Goal: Book appointment/travel/reservation

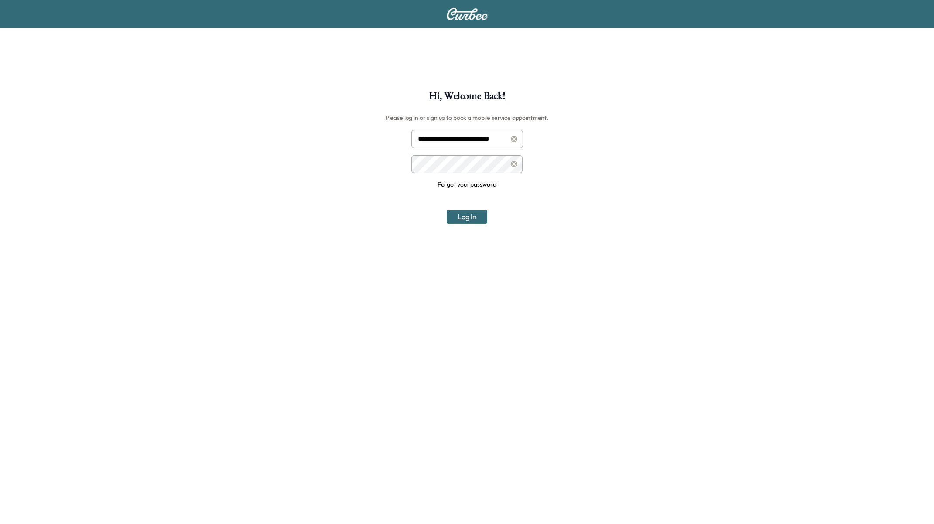
click at [449, 138] on input "**********" at bounding box center [467, 139] width 112 height 18
paste input "**********"
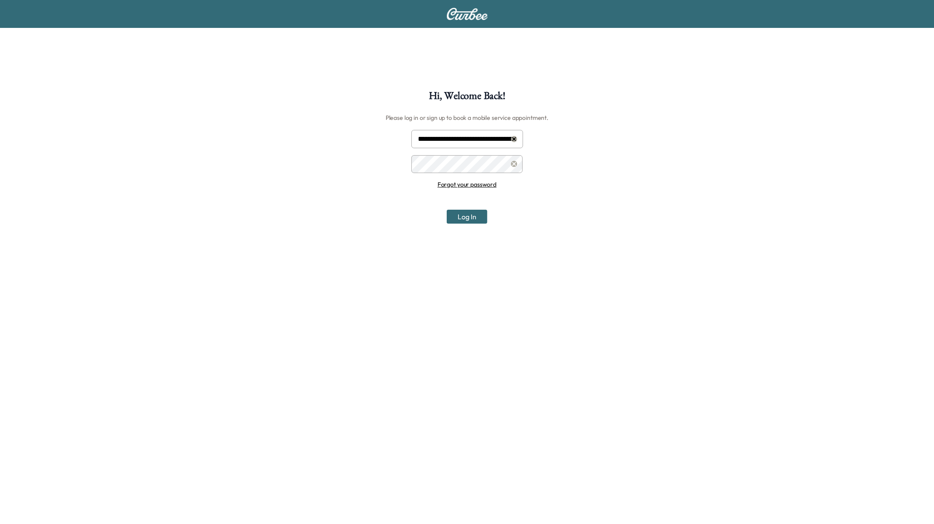
scroll to position [0, 43]
type input "**********"
click at [516, 138] on icon at bounding box center [514, 139] width 6 height 6
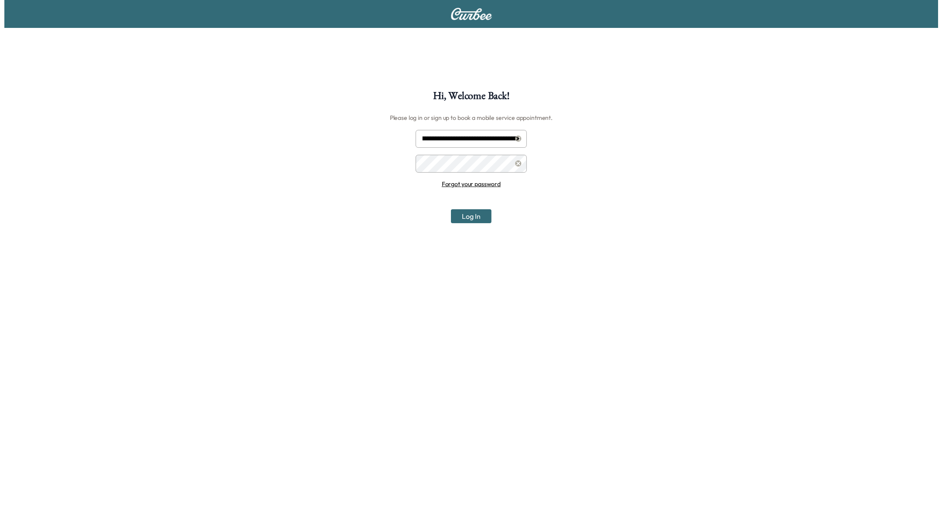
scroll to position [0, 0]
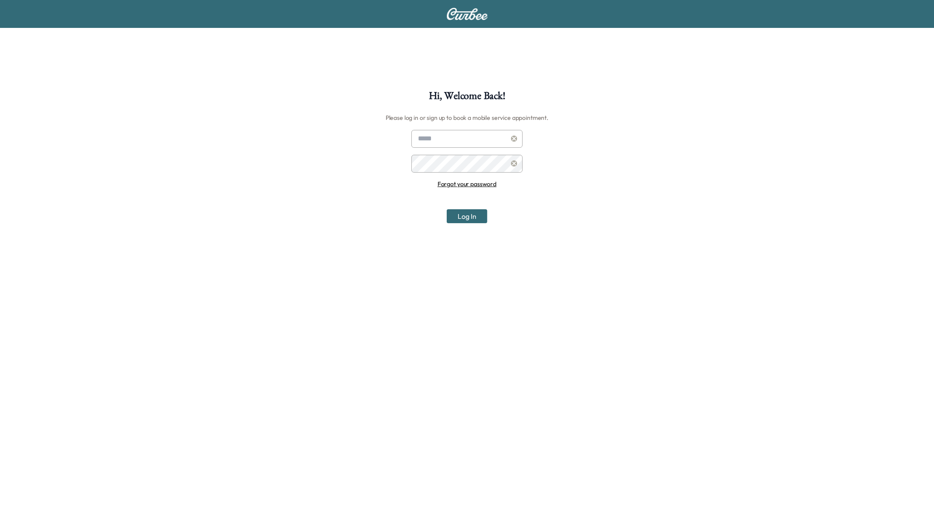
click at [482, 134] on input "text" at bounding box center [467, 139] width 112 height 18
type input "**********"
click at [474, 219] on button "Log In" at bounding box center [467, 216] width 41 height 14
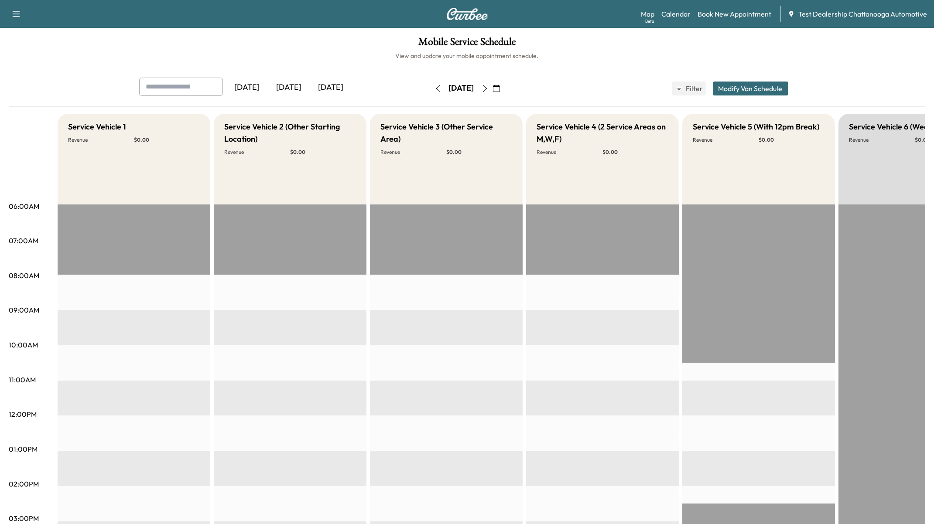
click at [749, 6] on div "Map Beta Calendar Book New Appointment Test Dealership Chattanooga Automotive" at bounding box center [784, 14] width 286 height 17
click at [748, 11] on link "Book New Appointment" at bounding box center [734, 14] width 74 height 10
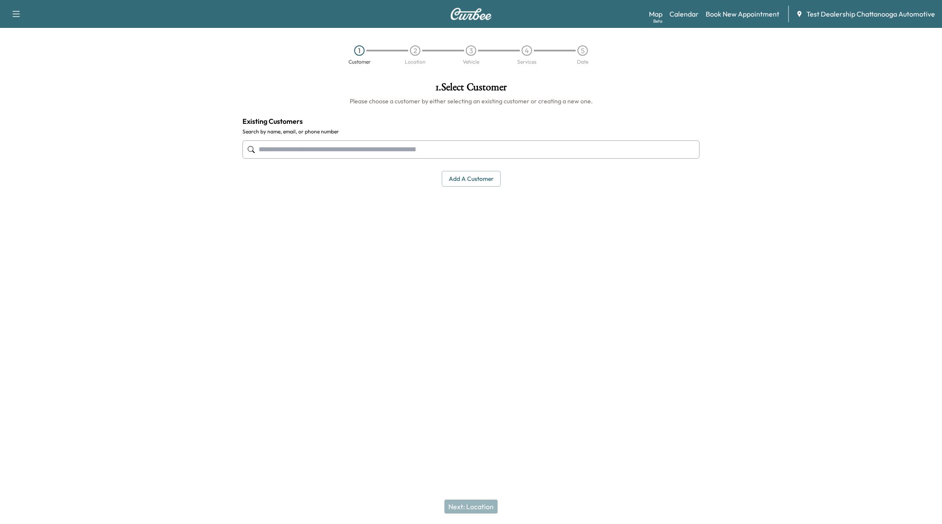
click at [458, 150] on input "text" at bounding box center [470, 149] width 457 height 18
click at [398, 147] on input "text" at bounding box center [470, 149] width 457 height 18
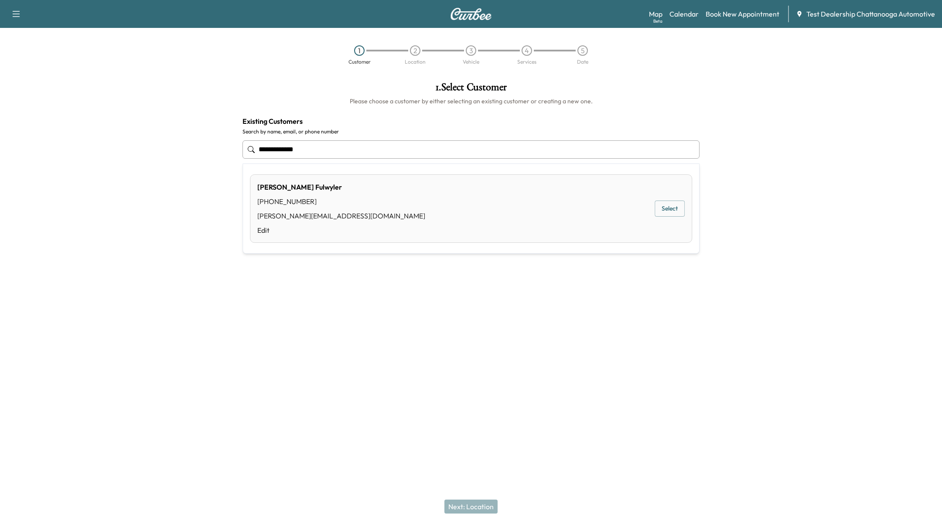
click at [676, 208] on button "Select" at bounding box center [670, 209] width 30 height 16
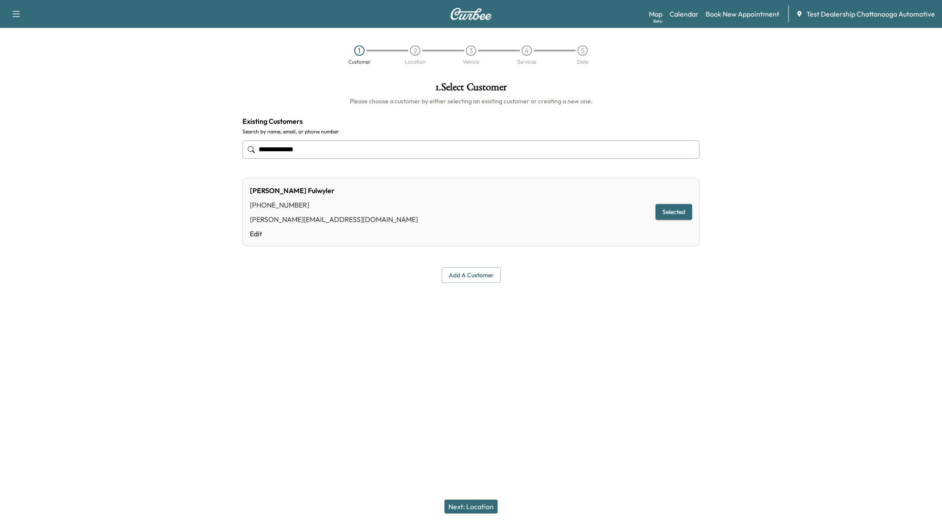
type input "**********"
click at [468, 505] on button "Next: Location" at bounding box center [470, 507] width 53 height 14
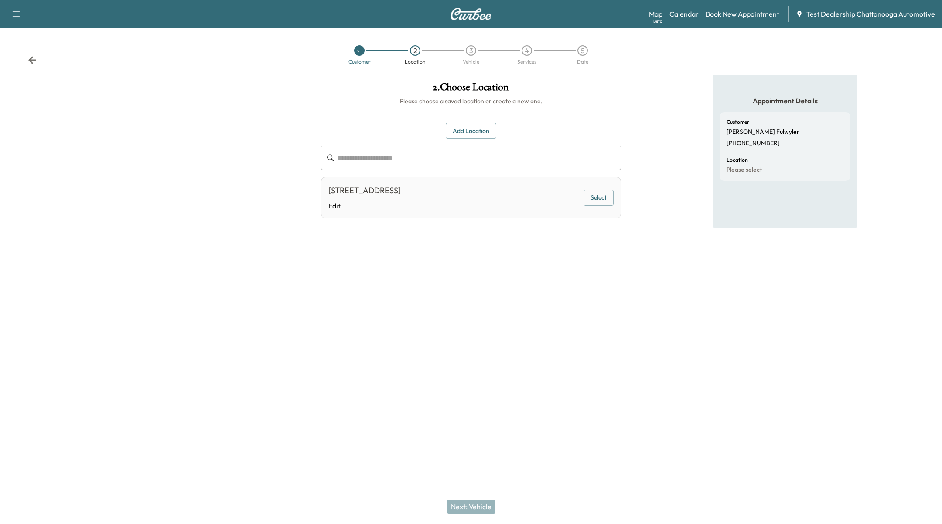
click at [482, 129] on button "Add Location" at bounding box center [471, 131] width 51 height 16
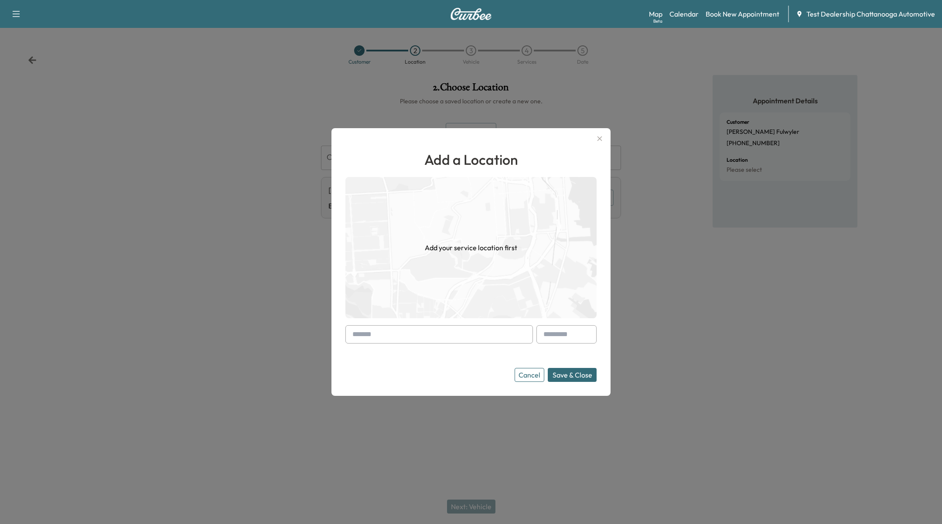
click at [417, 345] on form "Cancel Save & Close" at bounding box center [470, 353] width 251 height 57
click at [420, 337] on input "text" at bounding box center [439, 334] width 188 height 18
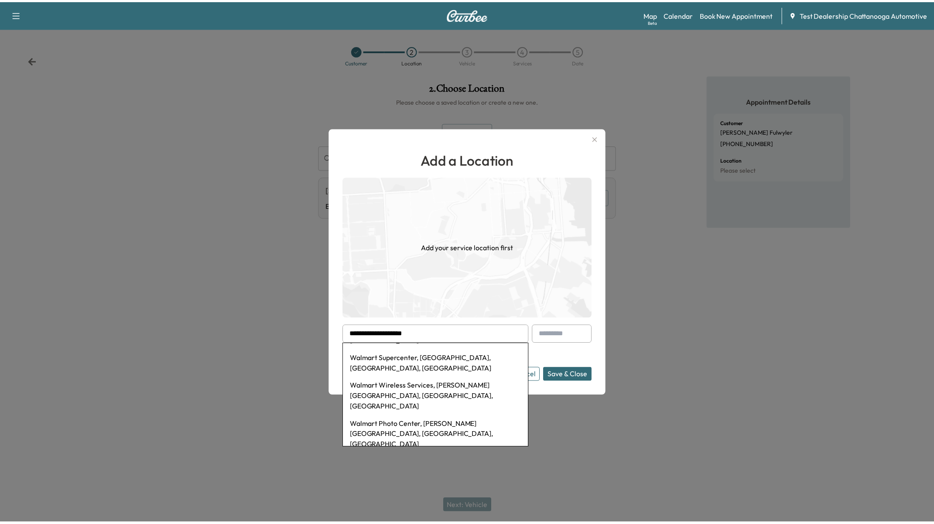
scroll to position [35, 0]
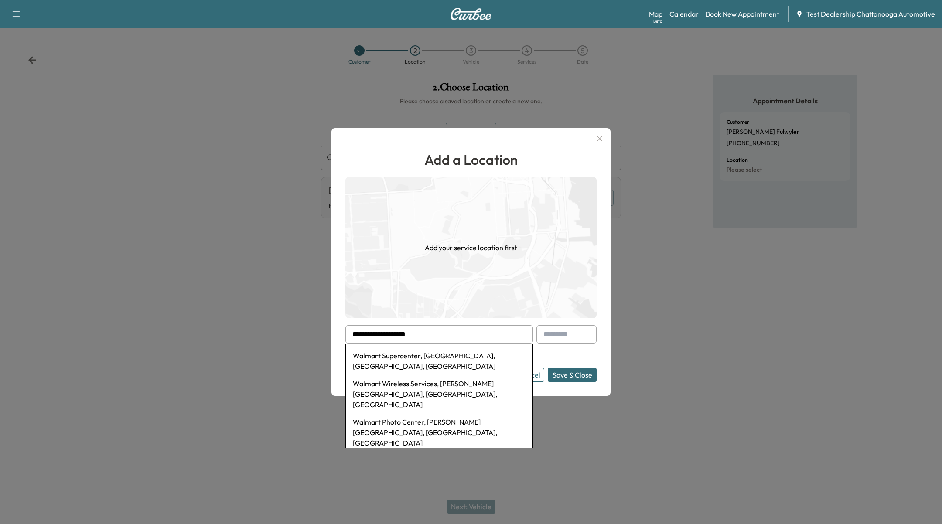
click at [480, 413] on li "Walmart Photo Center, Keith Street Northwest, Cleveland, TN, USA" at bounding box center [439, 432] width 187 height 38
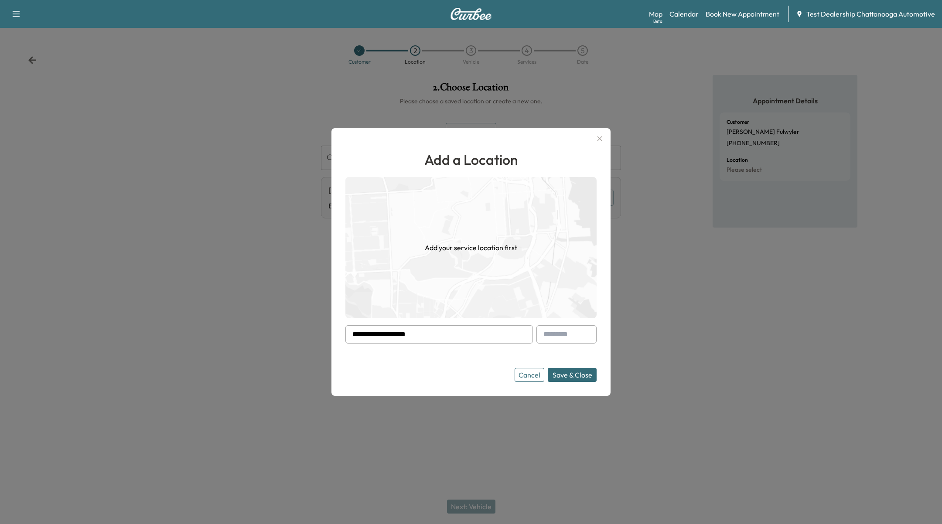
type input "**********"
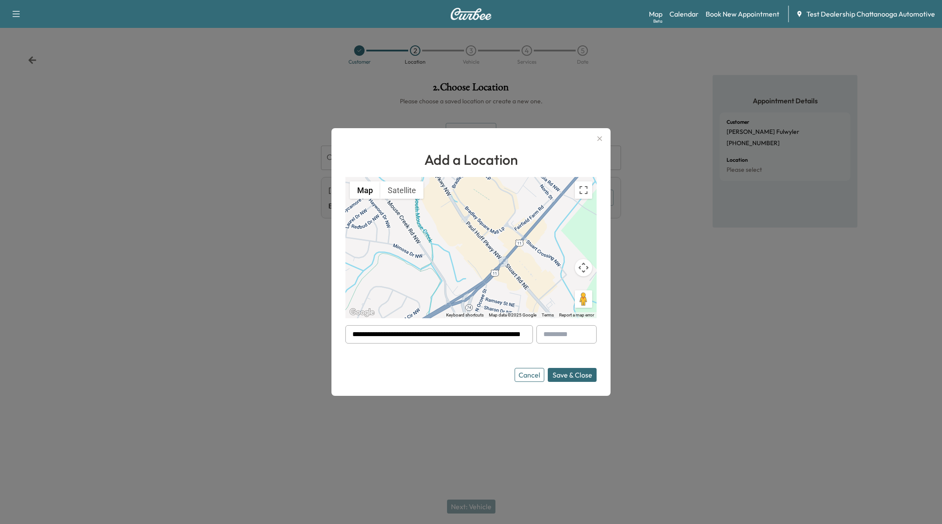
click at [584, 369] on button "Save & Close" at bounding box center [572, 375] width 49 height 14
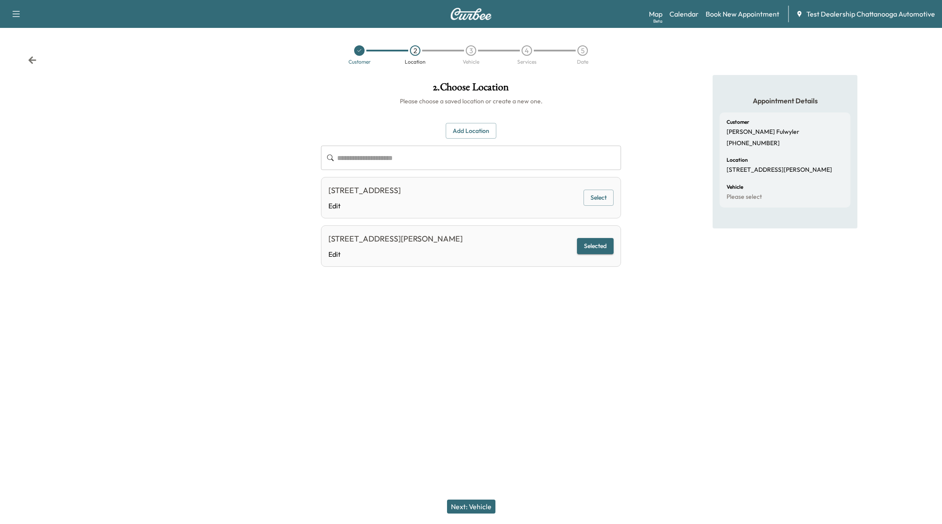
click at [472, 505] on button "Next: Vehicle" at bounding box center [471, 507] width 48 height 14
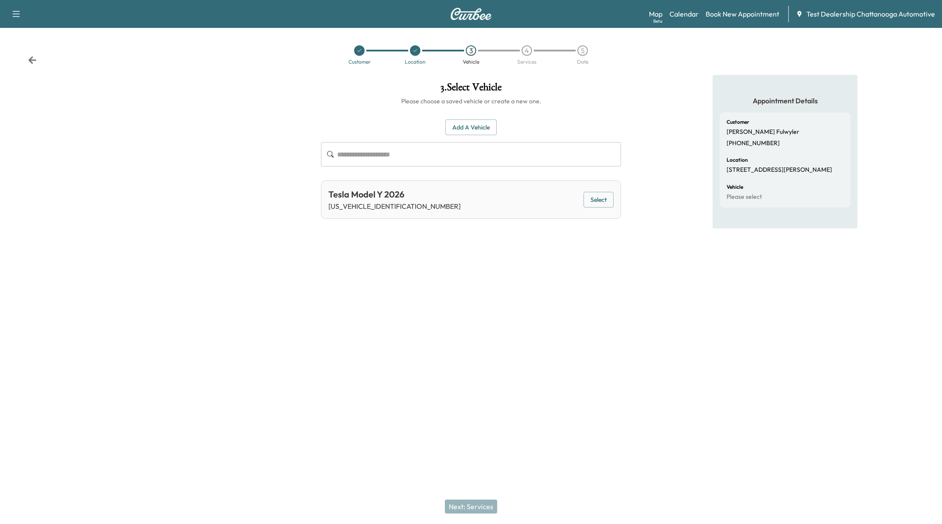
click at [596, 201] on button "Select" at bounding box center [599, 200] width 30 height 16
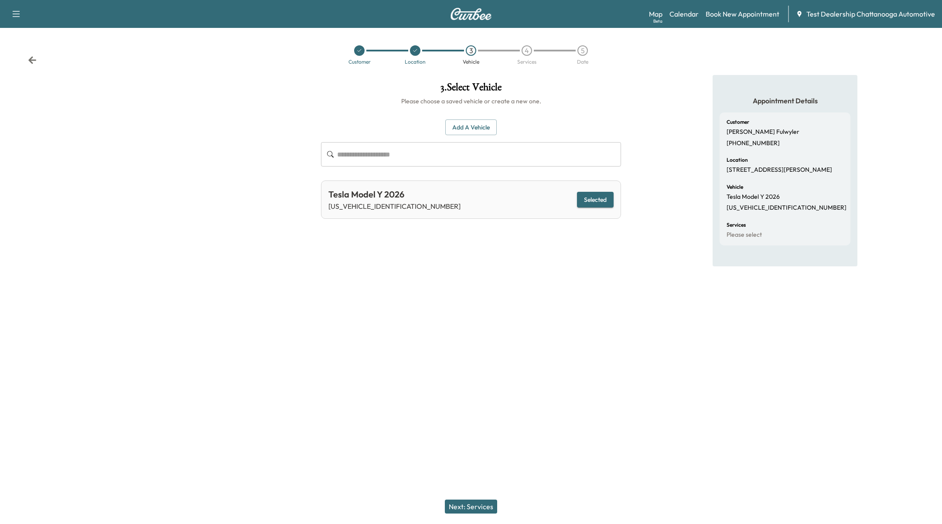
click at [476, 508] on button "Next: Services" at bounding box center [471, 507] width 52 height 14
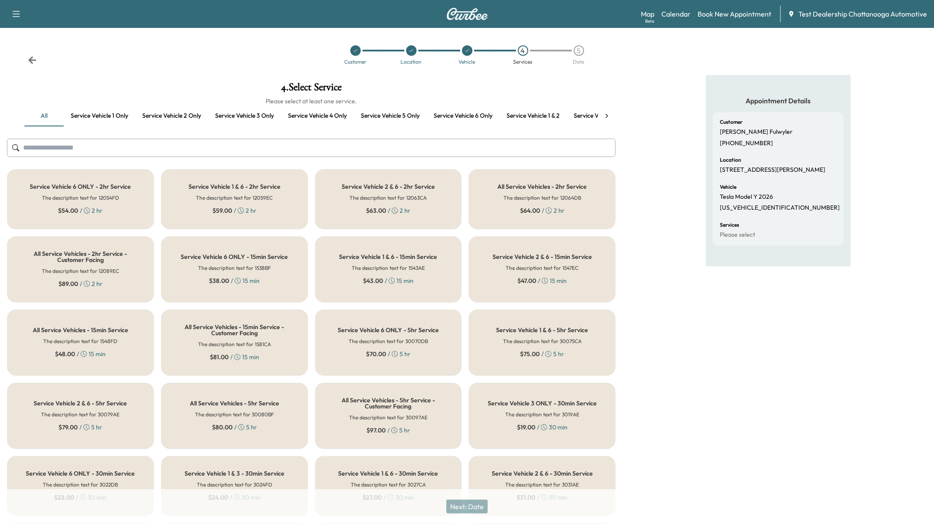
click at [605, 116] on icon at bounding box center [606, 116] width 9 height 9
click at [586, 116] on button "All service vehicles" at bounding box center [599, 116] width 65 height 21
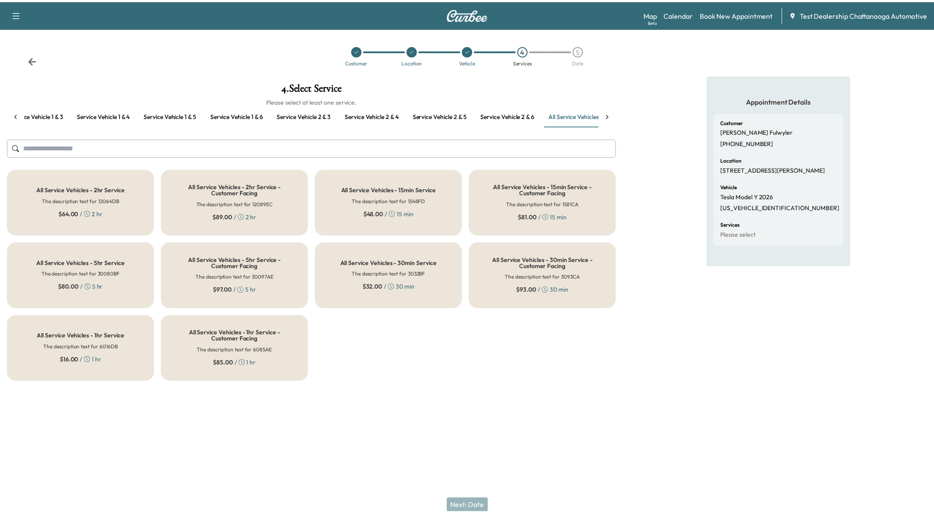
scroll to position [0, 573]
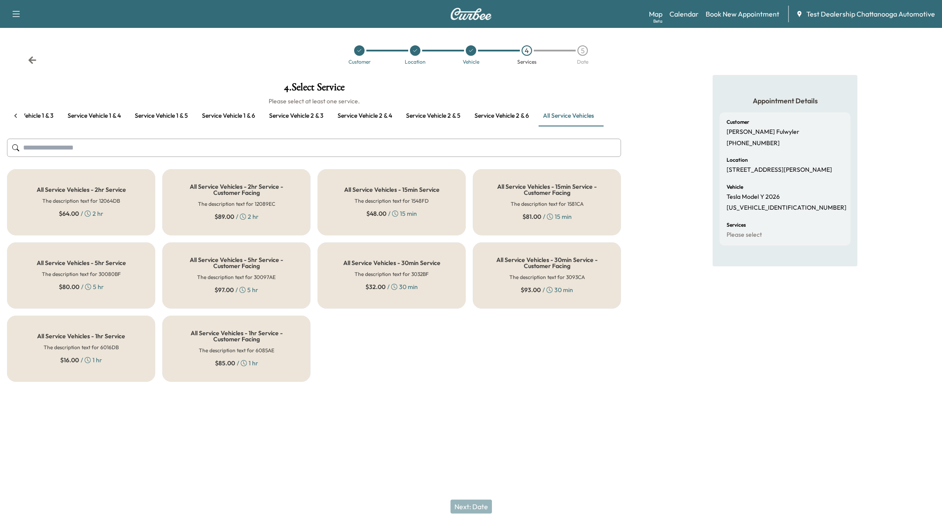
click at [89, 187] on h5 "All Service Vehicles - 2hr Service" at bounding box center [81, 190] width 89 height 6
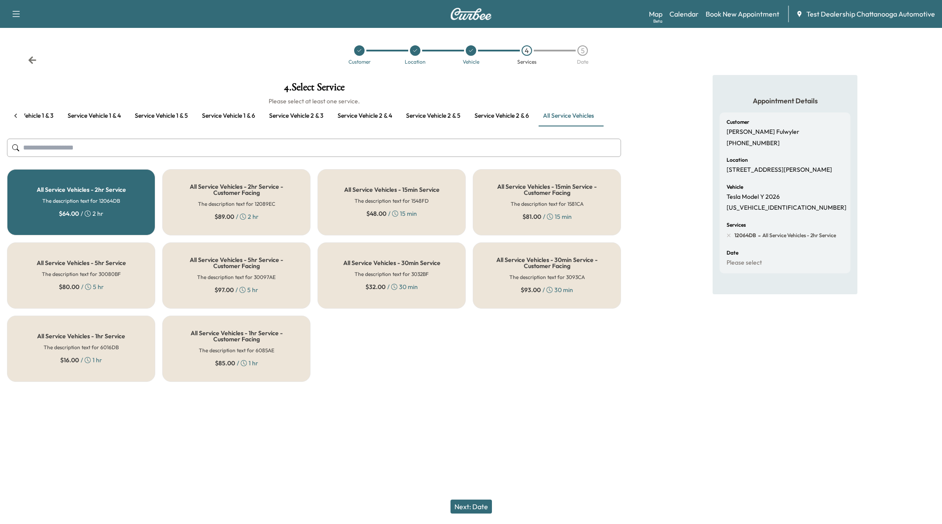
click at [480, 507] on button "Next: Date" at bounding box center [471, 507] width 41 height 14
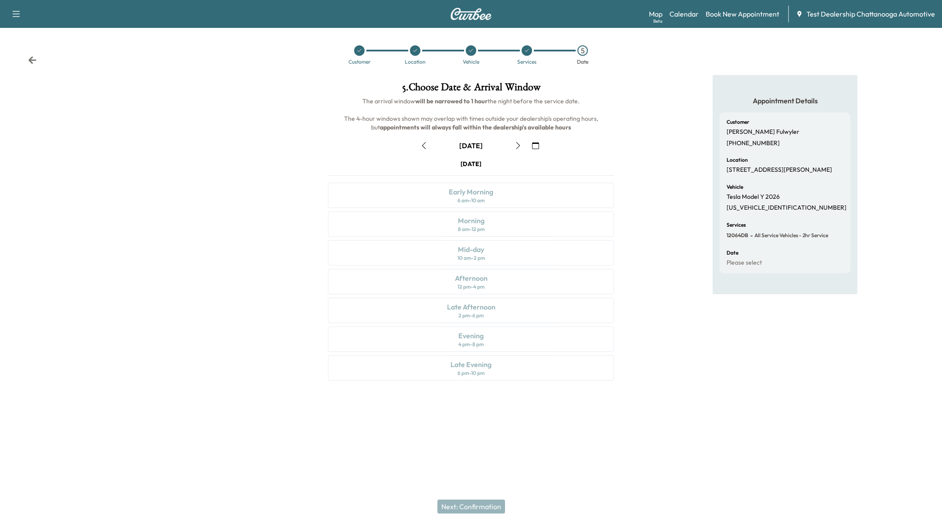
click at [537, 143] on icon "button" at bounding box center [535, 145] width 7 height 7
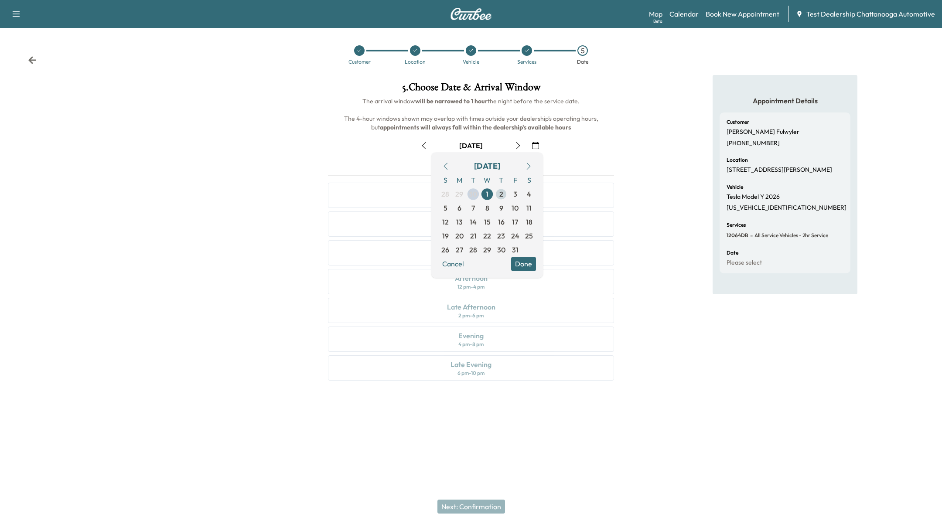
click at [500, 198] on span "2" at bounding box center [501, 194] width 4 height 10
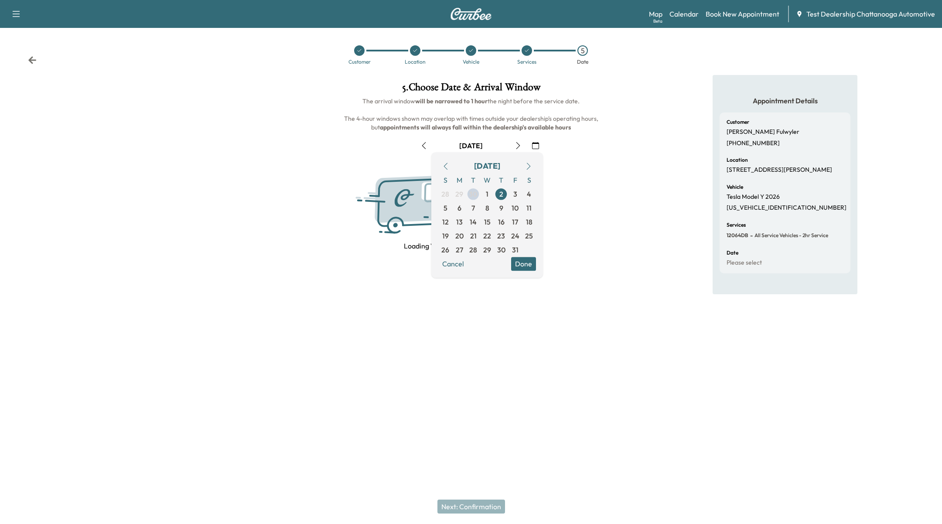
click at [533, 261] on button "Done" at bounding box center [523, 264] width 25 height 14
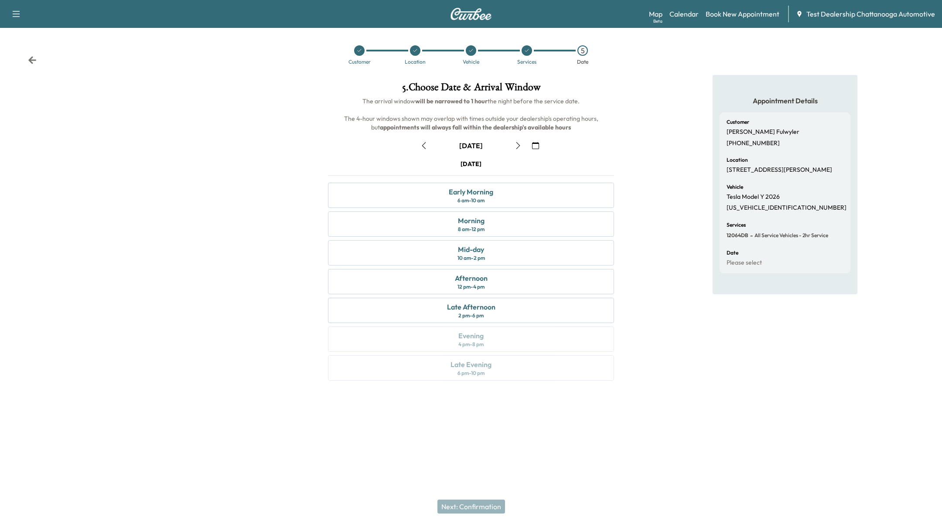
click at [514, 143] on button "button" at bounding box center [518, 146] width 15 height 14
click at [516, 149] on button "button" at bounding box center [518, 146] width 15 height 14
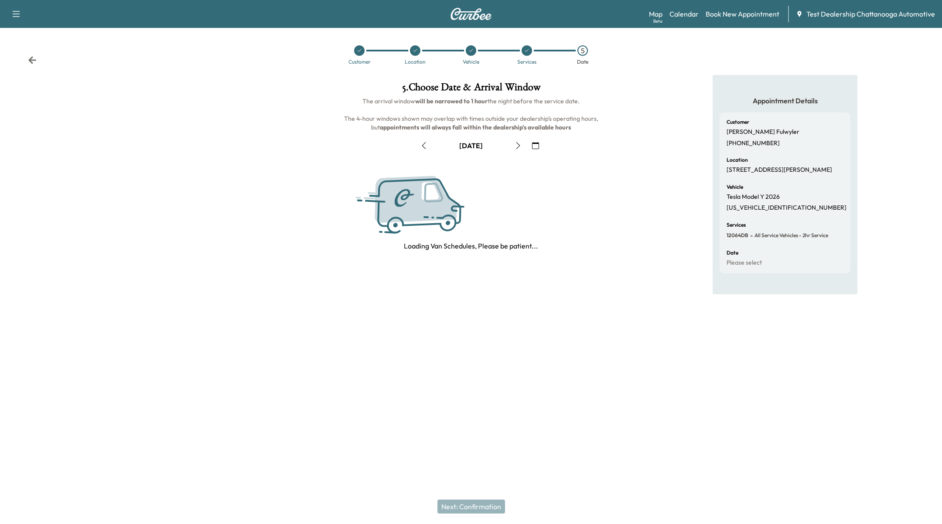
click at [516, 149] on button "button" at bounding box center [518, 146] width 15 height 14
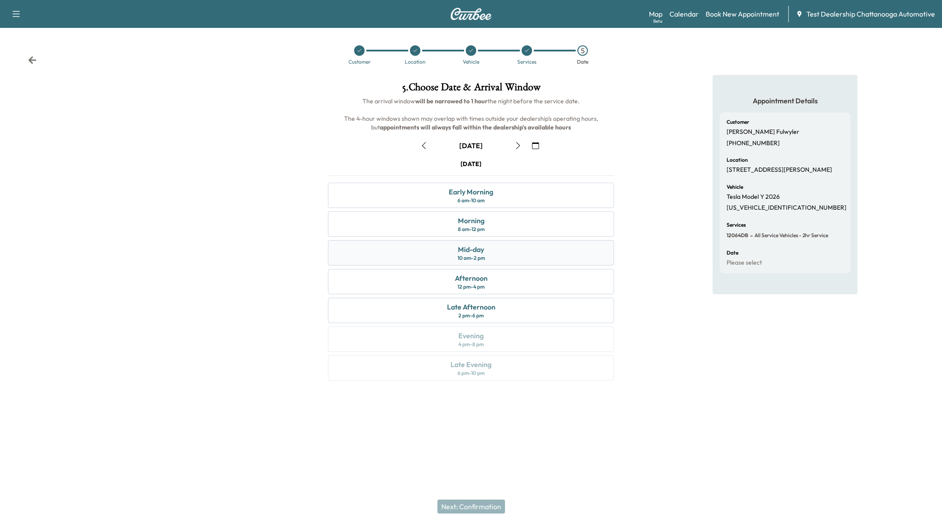
click at [547, 240] on div "Mid-day 10 am - 2 pm" at bounding box center [471, 252] width 286 height 25
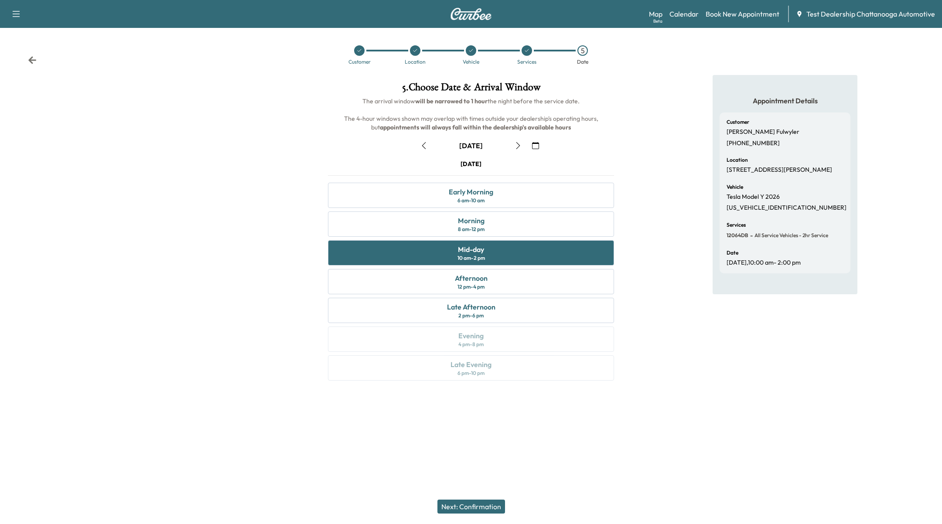
click at [487, 511] on button "Next: Confirmation" at bounding box center [471, 507] width 68 height 14
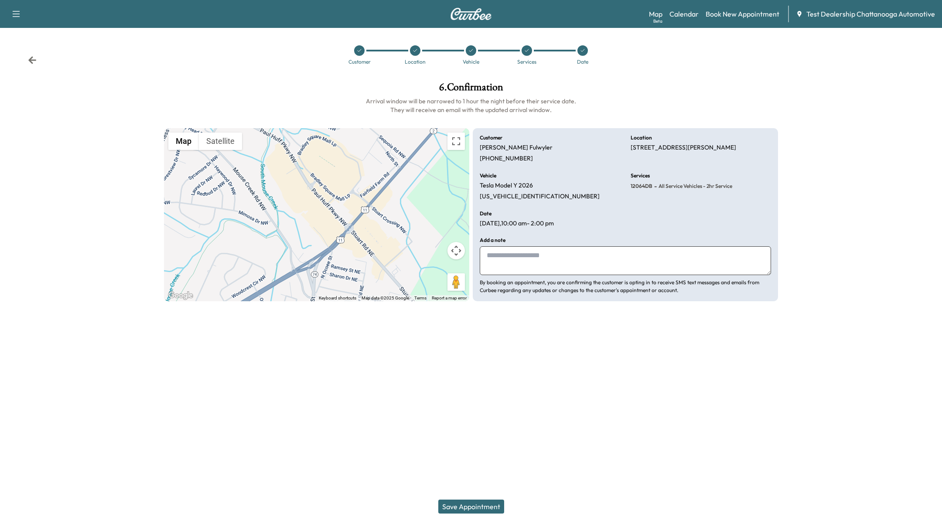
click at [486, 501] on button "Save Appointment" at bounding box center [471, 507] width 66 height 14
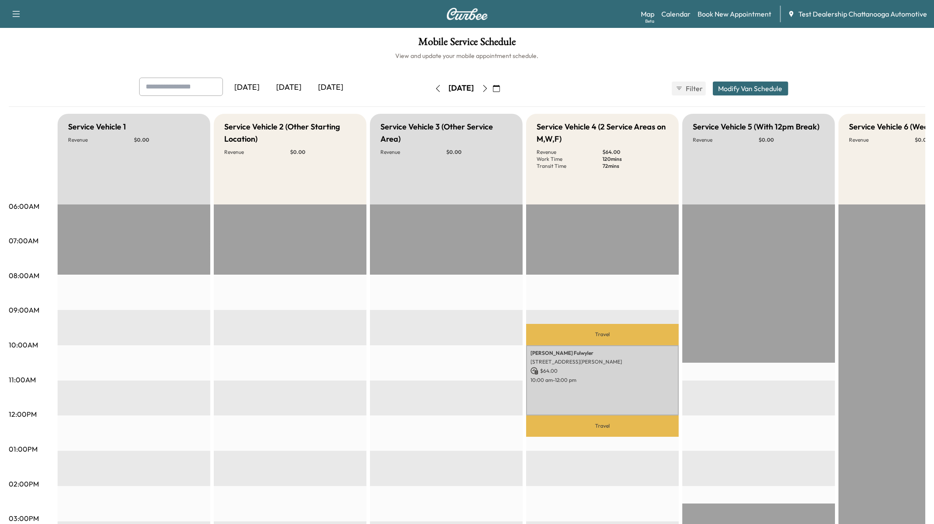
click at [492, 92] on button "button" at bounding box center [485, 89] width 15 height 14
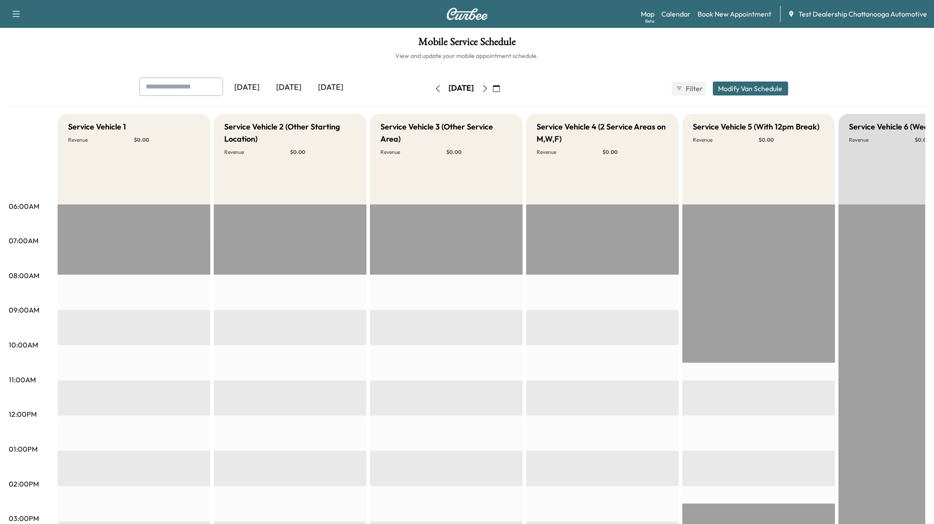
click at [434, 86] on icon "button" at bounding box center [437, 88] width 7 height 7
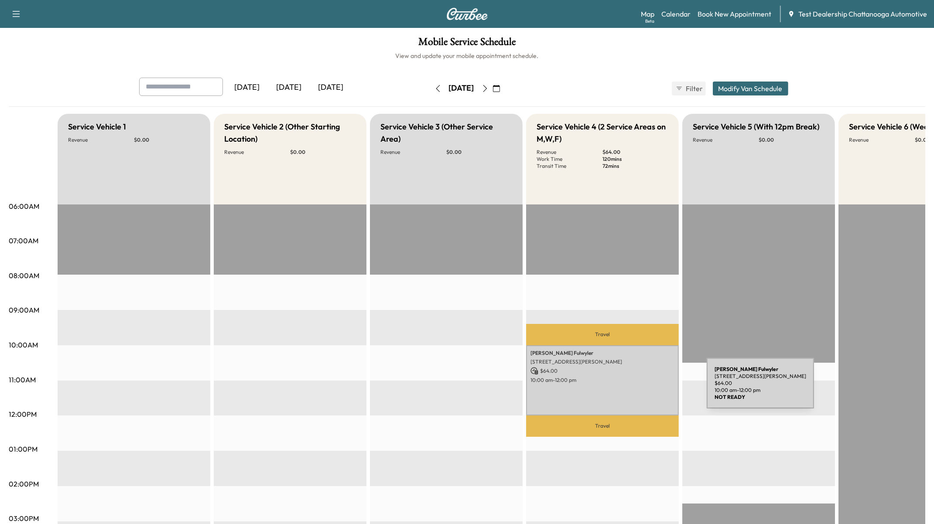
click at [641, 389] on div "Paul Fulwyler 4495 Keith St NW, Cleveland, TN 37312, USA $ 64.00 10:00 am - 12:…" at bounding box center [602, 380] width 153 height 71
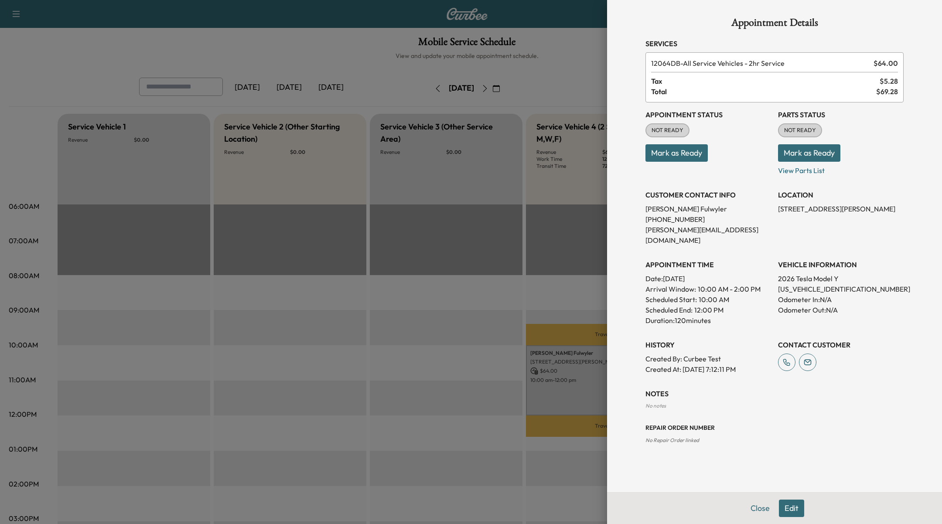
click at [794, 508] on button "Edit" at bounding box center [791, 508] width 25 height 17
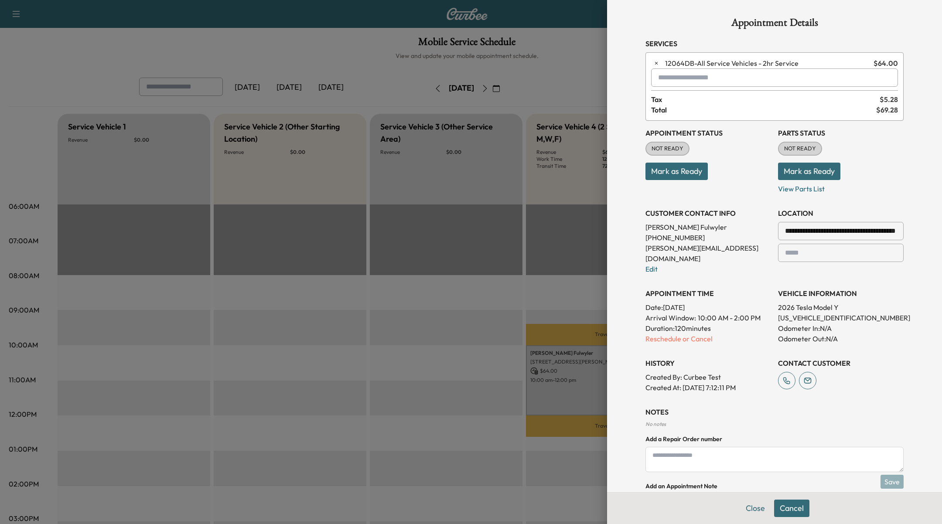
click at [842, 233] on input "**********" at bounding box center [841, 231] width 126 height 18
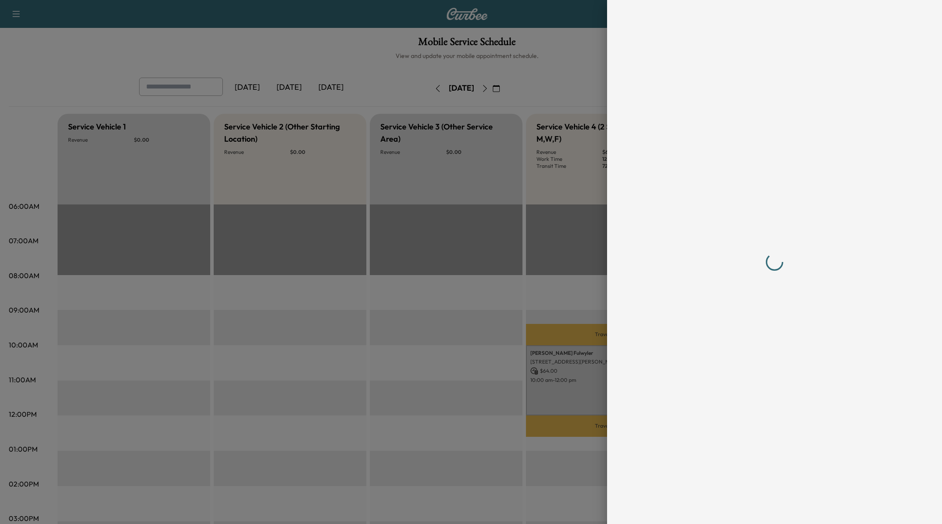
click at [572, 87] on div at bounding box center [471, 262] width 942 height 524
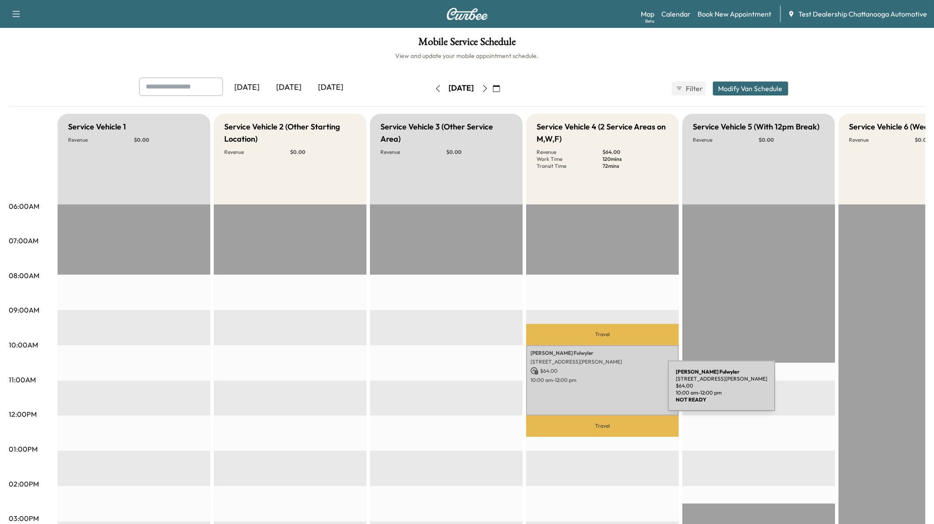
click at [602, 393] on div "Paul Fulwyler 4495 Keith St NW, Cleveland, TN 37312, USA $ 64.00 10:00 am - 12:…" at bounding box center [602, 380] width 153 height 71
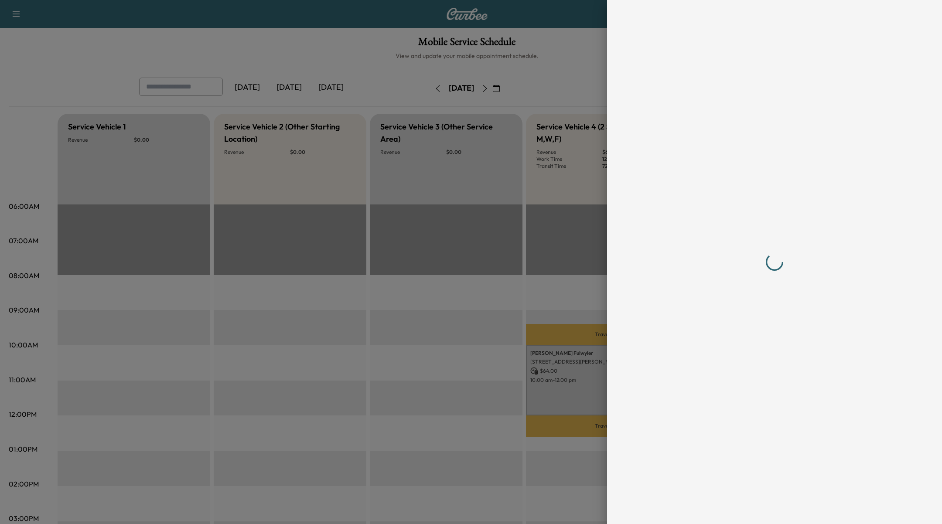
click at [566, 303] on div at bounding box center [471, 262] width 942 height 524
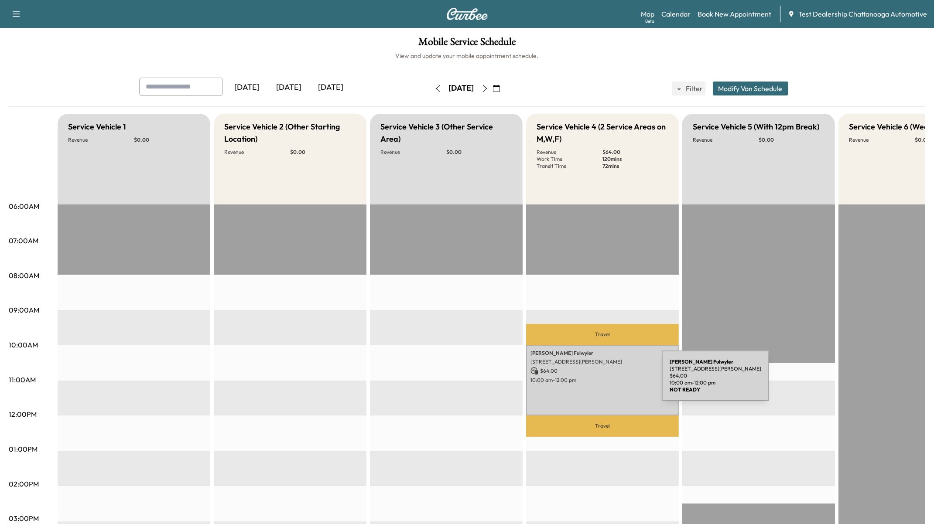
click at [596, 381] on div "Paul Fulwyler 4495 Keith St NW, Cleveland, TN 37312, USA $ 64.00 10:00 am - 12:…" at bounding box center [602, 380] width 153 height 71
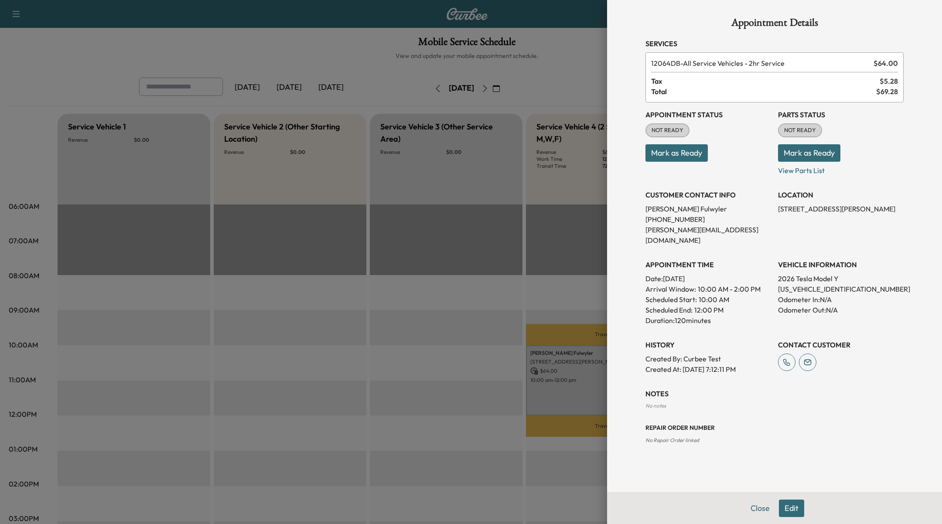
click at [799, 509] on button "Edit" at bounding box center [791, 508] width 25 height 17
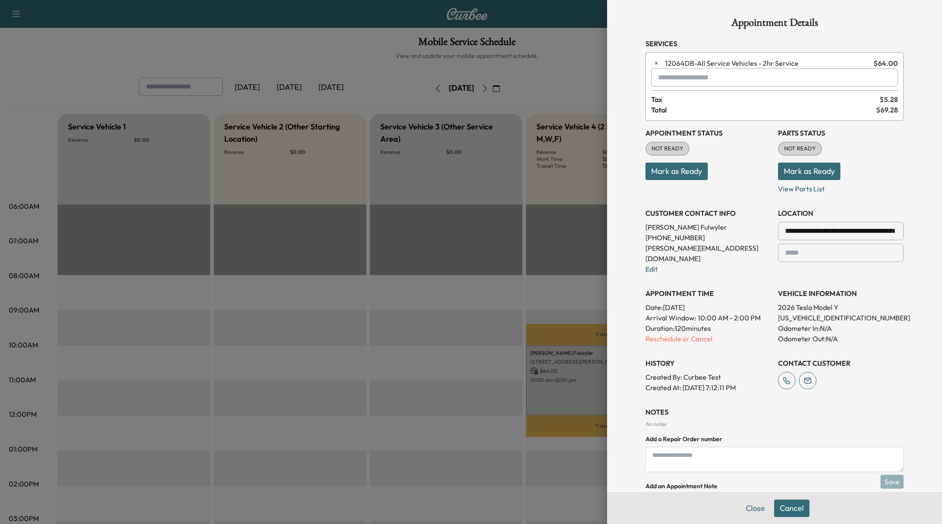
click at [836, 229] on input "**********" at bounding box center [841, 231] width 126 height 18
paste input "*"
click at [841, 252] on li "490 Greenway View Dr, Chattanooga, TN 37411, USA" at bounding box center [841, 248] width 125 height 17
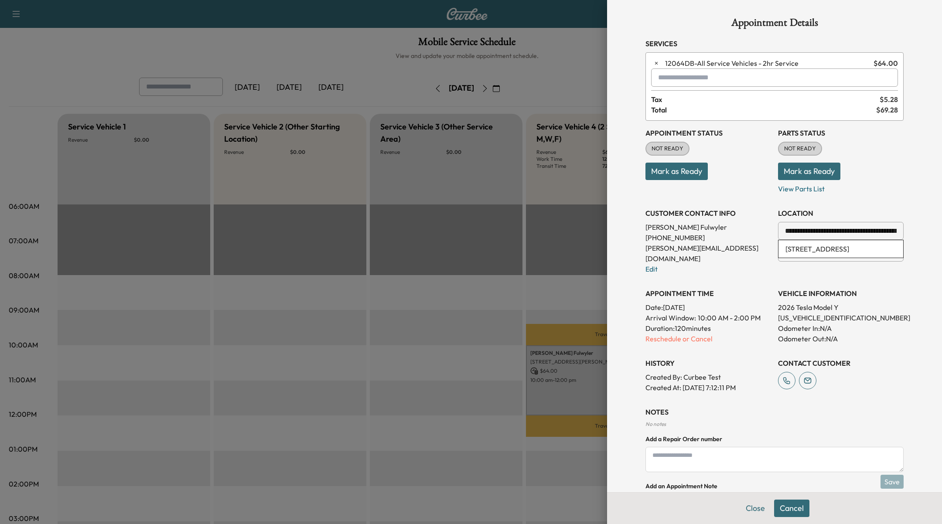
type input "**********"
click at [797, 499] on div "Close Save & Close" at bounding box center [774, 508] width 335 height 32
click at [797, 504] on button "Save & Close" at bounding box center [792, 508] width 56 height 17
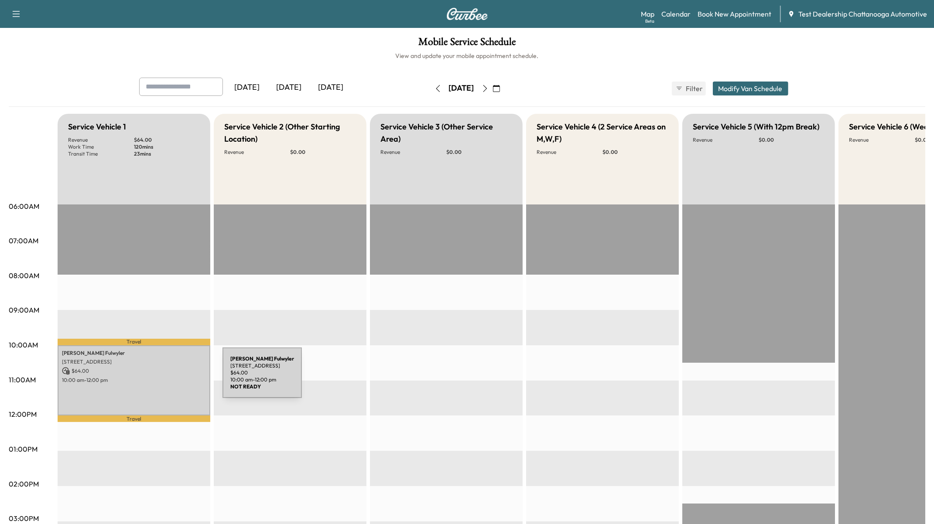
click at [157, 378] on p "10:00 am - 12:00 pm" at bounding box center [134, 380] width 144 height 7
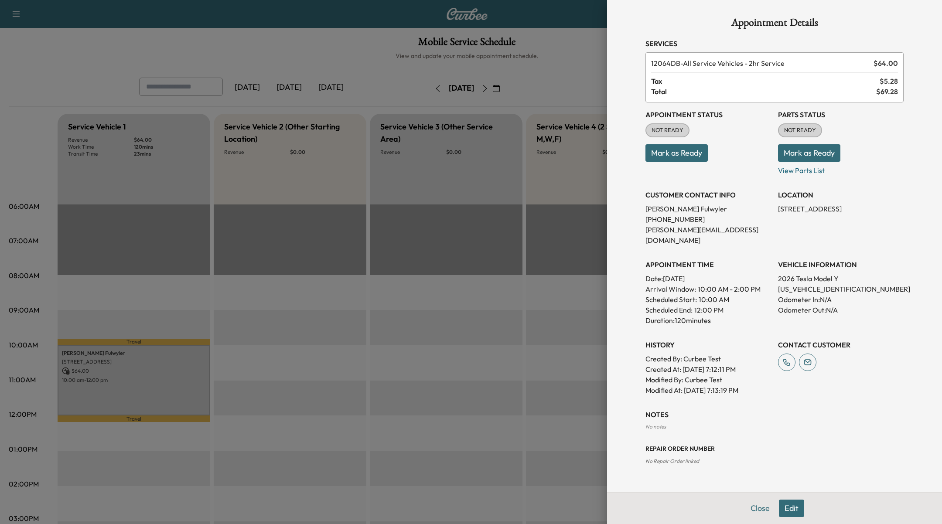
click at [798, 509] on button "Edit" at bounding box center [791, 508] width 25 height 17
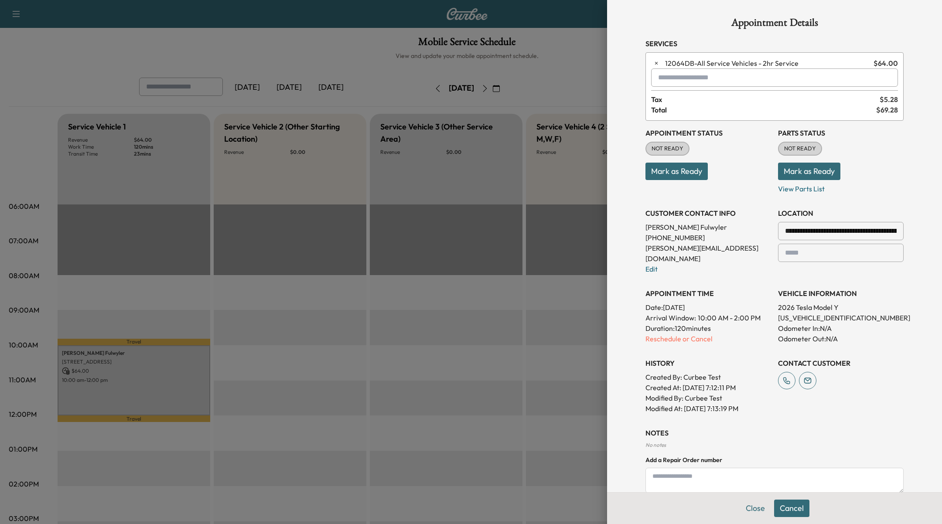
click at [811, 236] on input "**********" at bounding box center [841, 231] width 126 height 18
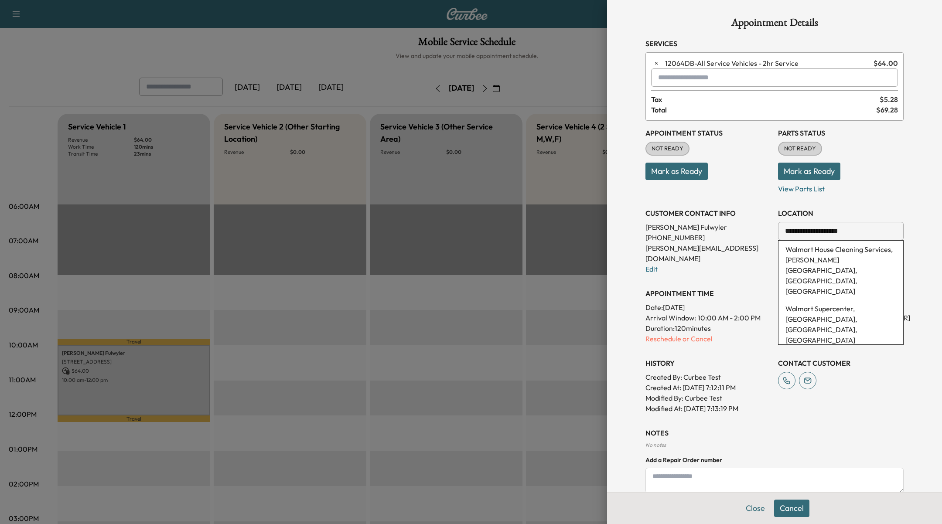
click at [848, 302] on li "Walmart Supercenter, Treasury Drive Southeast, Cleveland, TN, USA" at bounding box center [841, 324] width 125 height 49
type input "**********"
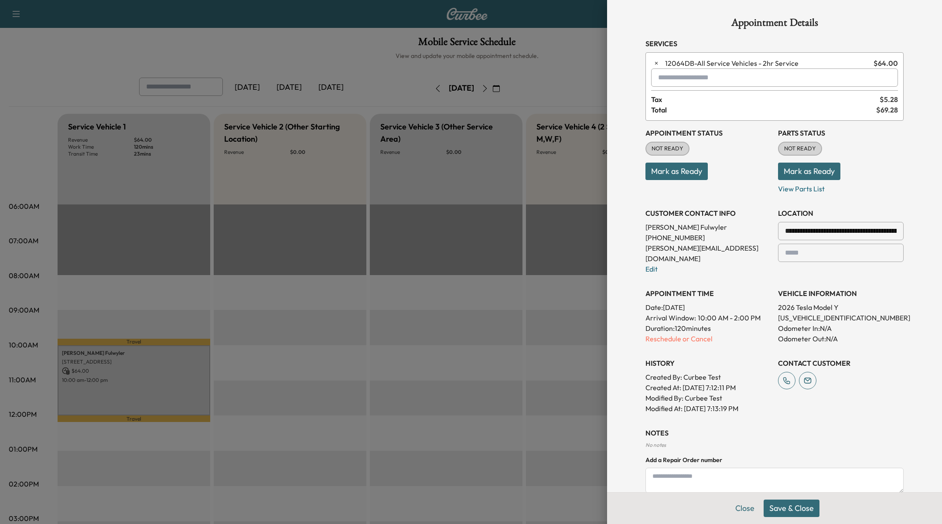
click at [787, 509] on button "Save & Close" at bounding box center [792, 508] width 56 height 17
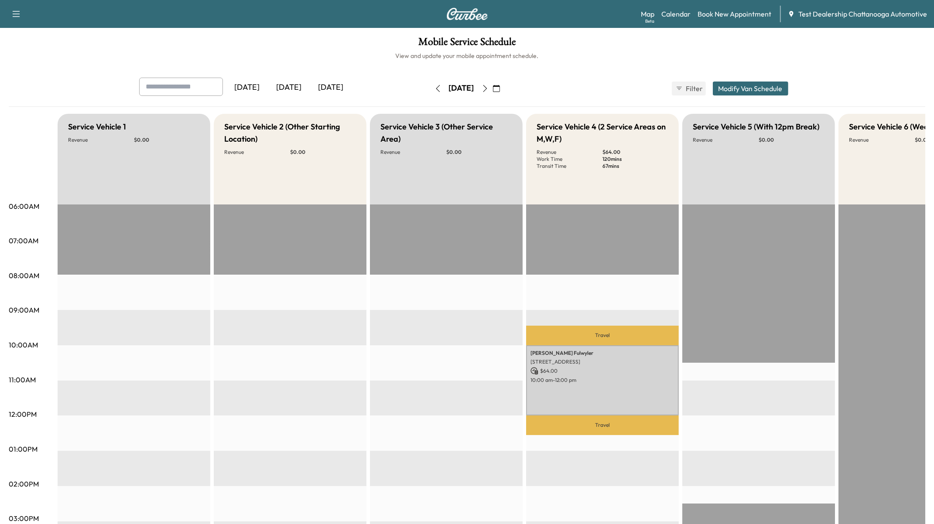
click at [488, 88] on icon "button" at bounding box center [485, 88] width 7 height 7
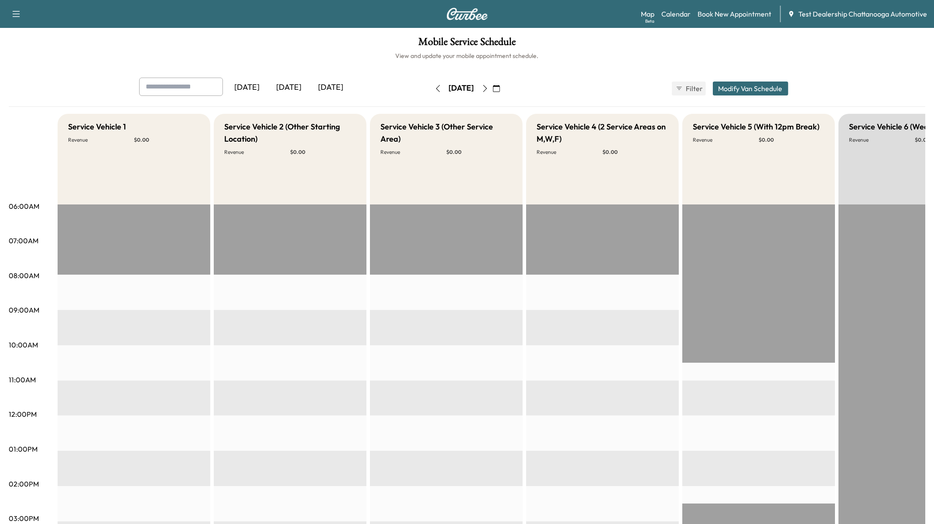
click at [488, 88] on icon "button" at bounding box center [485, 88] width 7 height 7
click at [488, 89] on icon "button" at bounding box center [485, 88] width 7 height 7
click at [504, 89] on button "button" at bounding box center [496, 89] width 15 height 14
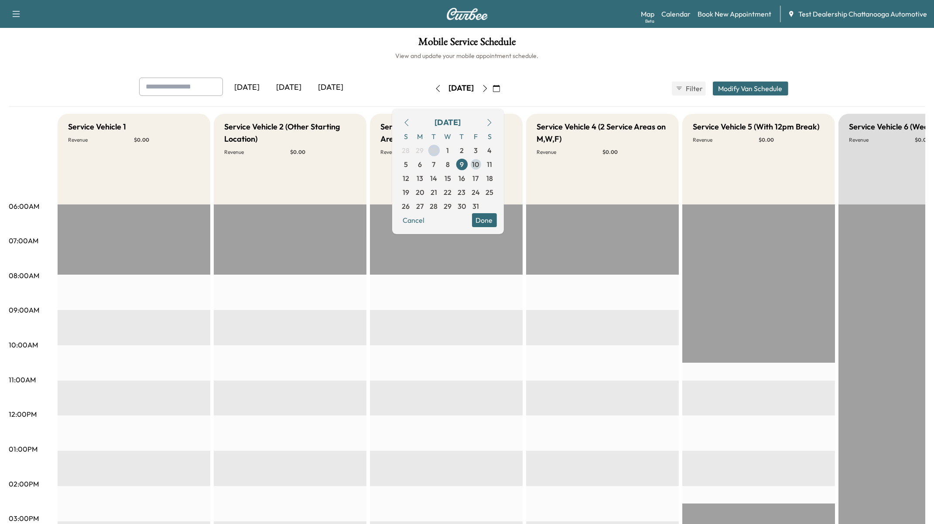
click at [479, 167] on span "10" at bounding box center [475, 164] width 7 height 10
click at [483, 184] on span "17" at bounding box center [476, 178] width 14 height 14
click at [480, 191] on span "24" at bounding box center [475, 192] width 8 height 10
click at [424, 190] on span "20" at bounding box center [420, 192] width 8 height 10
click at [422, 162] on span "6" at bounding box center [420, 164] width 4 height 10
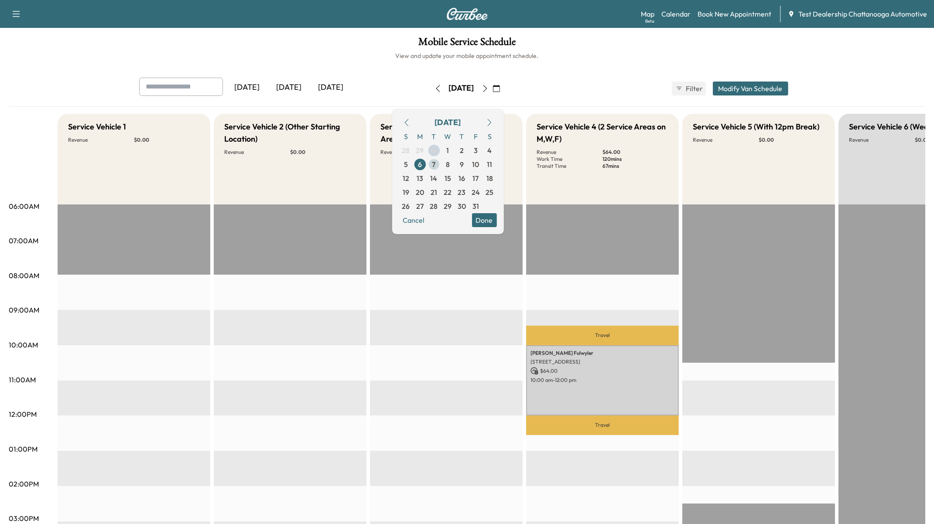
click at [436, 163] on span "7" at bounding box center [433, 164] width 3 height 10
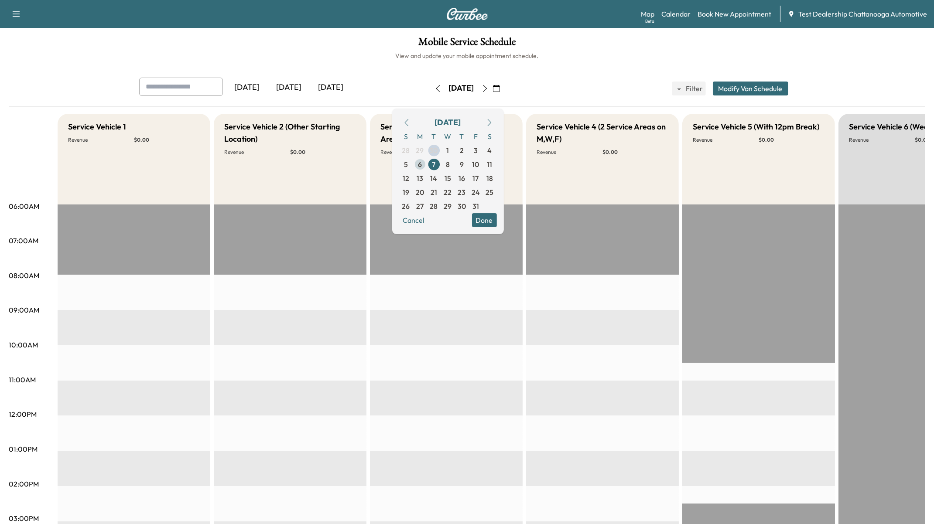
click at [422, 164] on span "6" at bounding box center [420, 164] width 4 height 10
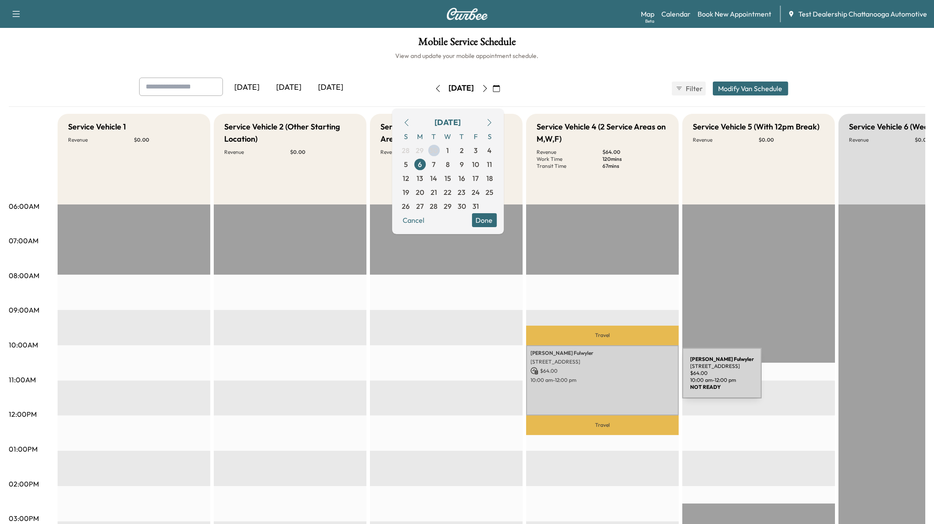
click at [618, 379] on p "10:00 am - 12:00 pm" at bounding box center [602, 380] width 144 height 7
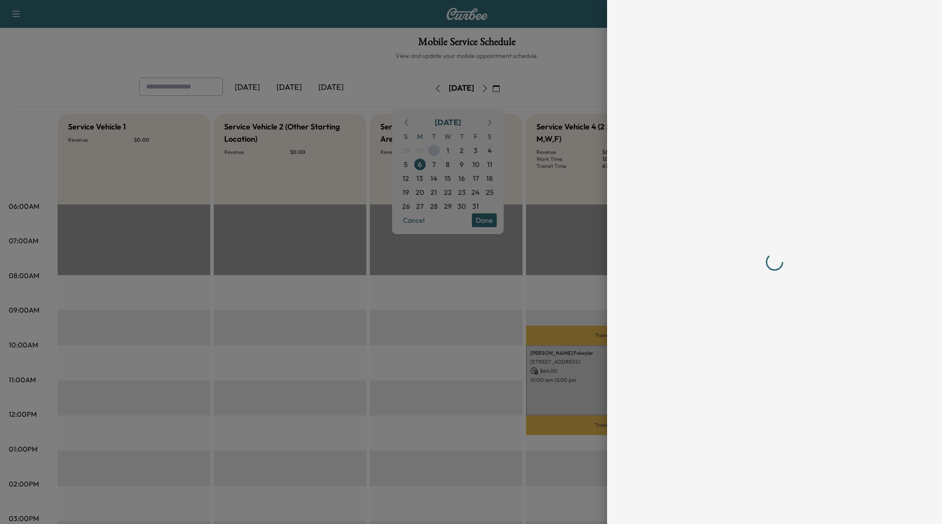
click at [474, 366] on div at bounding box center [471, 262] width 942 height 524
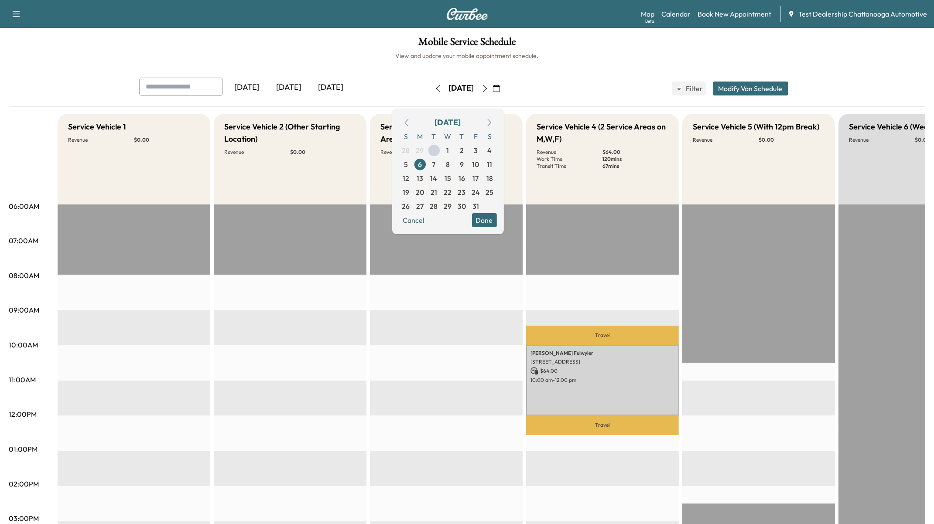
click at [474, 366] on div "EST Start" at bounding box center [446, 487] width 153 height 564
click at [500, 88] on icon "button" at bounding box center [496, 88] width 7 height 7
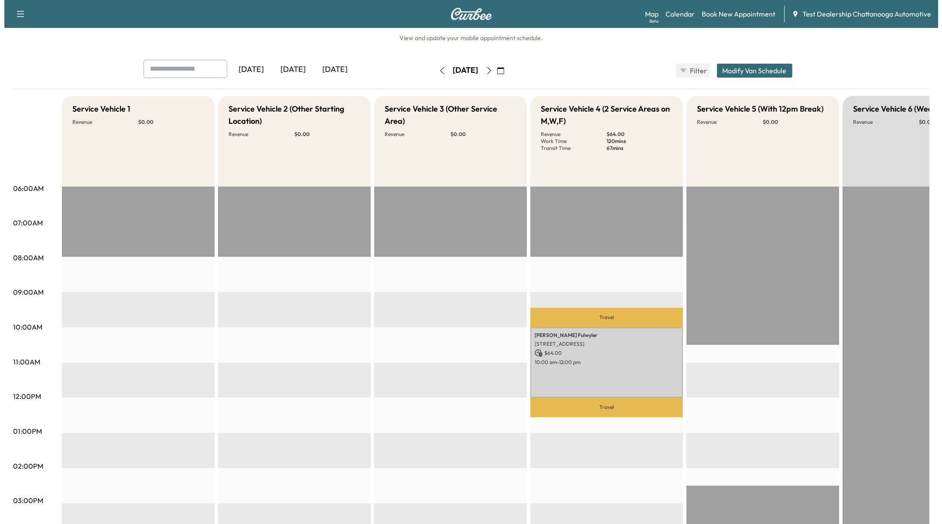
scroll to position [20, 0]
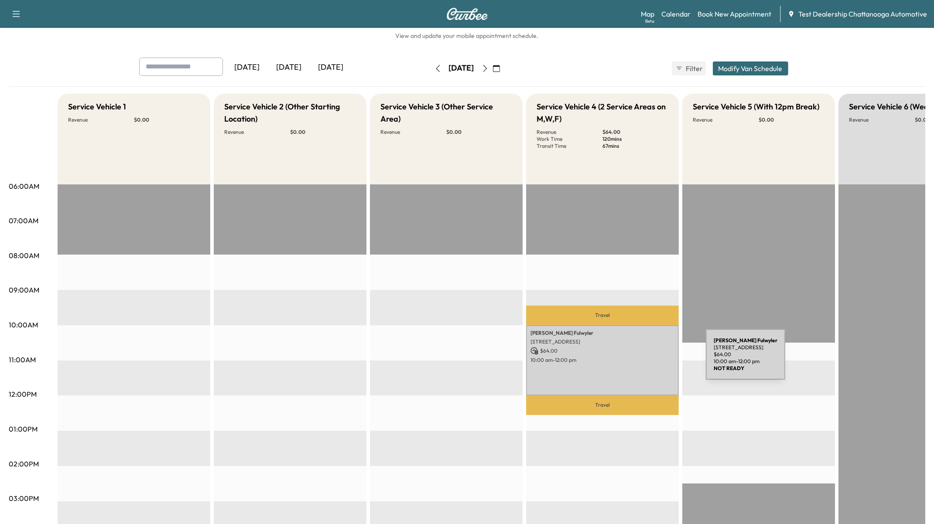
click at [640, 360] on p "10:00 am - 12:00 pm" at bounding box center [602, 360] width 144 height 7
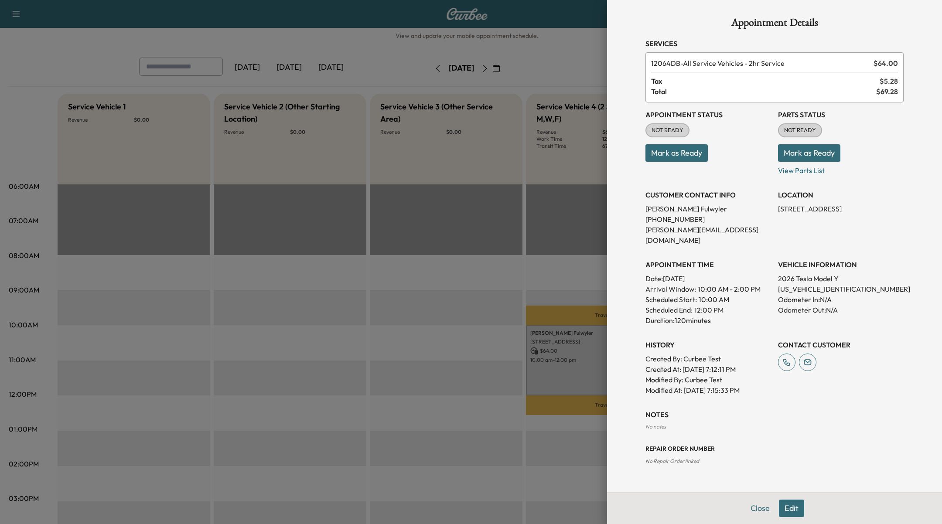
click at [799, 509] on button "Edit" at bounding box center [791, 508] width 25 height 17
